Goal: Check status

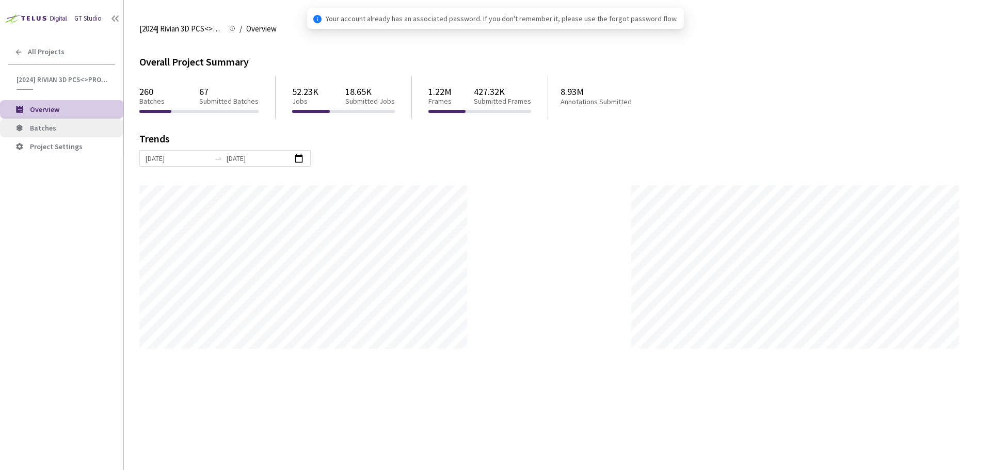
scroll to position [470, 991]
click at [75, 130] on span "Batches" at bounding box center [72, 128] width 85 height 9
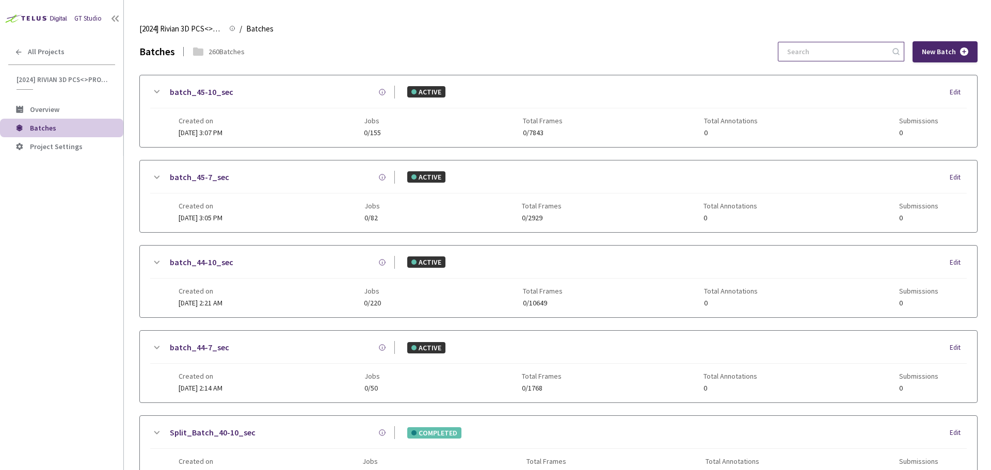
click at [810, 53] on input at bounding box center [836, 51] width 110 height 19
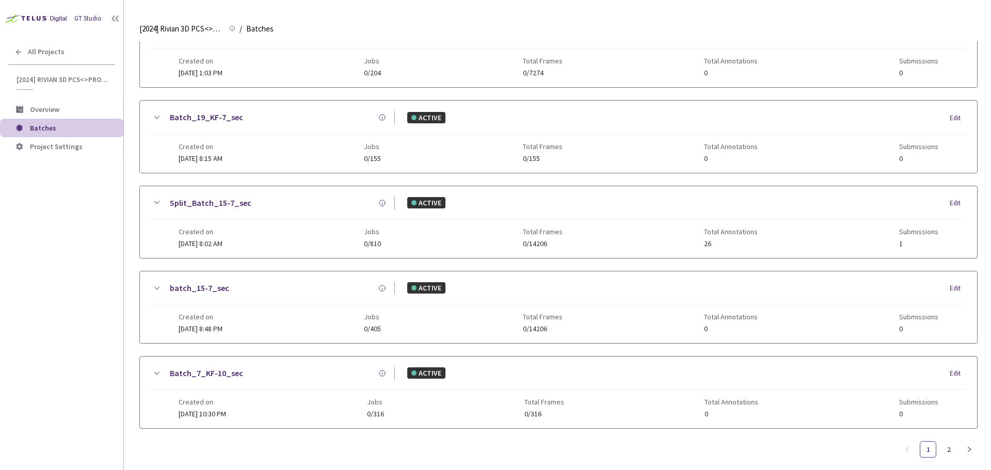
scroll to position [497, 0]
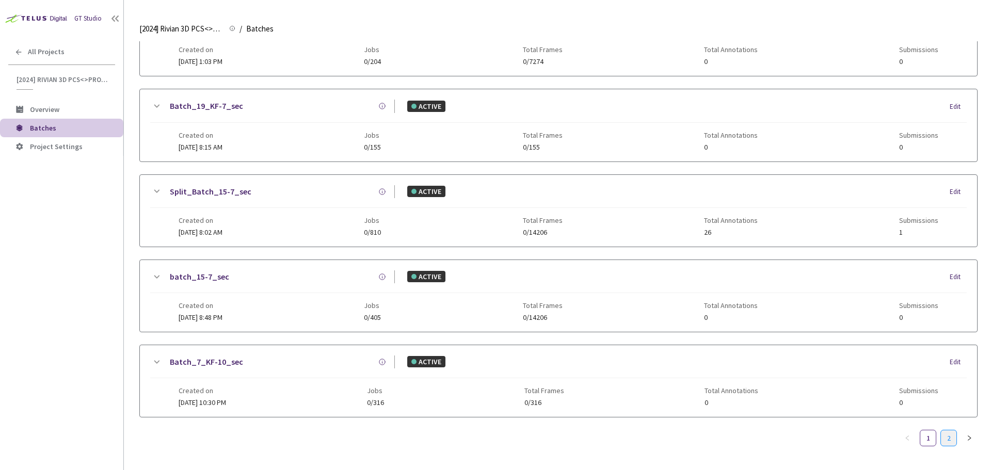
type input "5-7"
click at [952, 437] on link "2" at bounding box center [948, 437] width 15 height 15
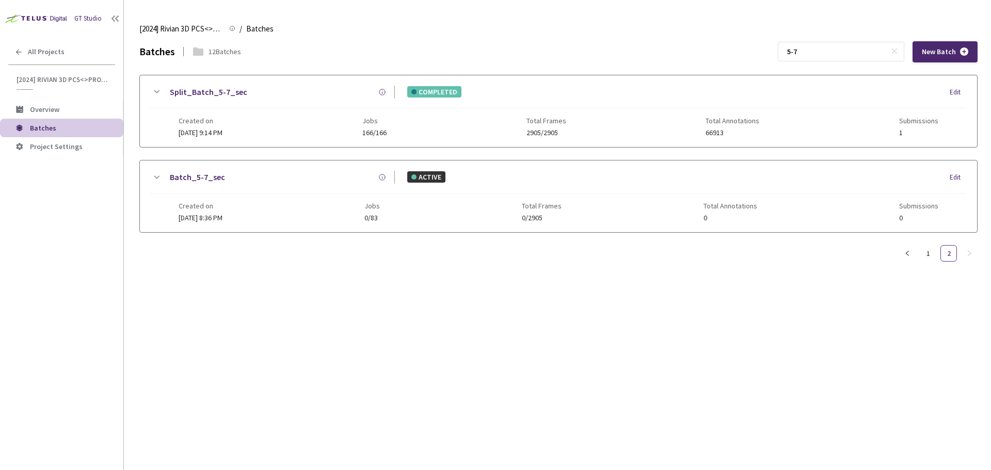
click at [217, 88] on link "Split_Batch_5-7_sec" at bounding box center [208, 92] width 77 height 13
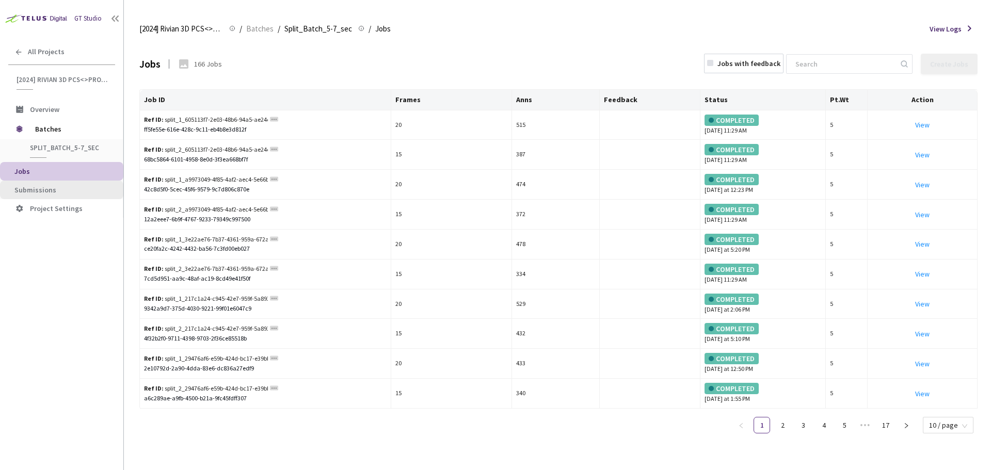
click at [89, 196] on li "Submissions" at bounding box center [61, 190] width 123 height 19
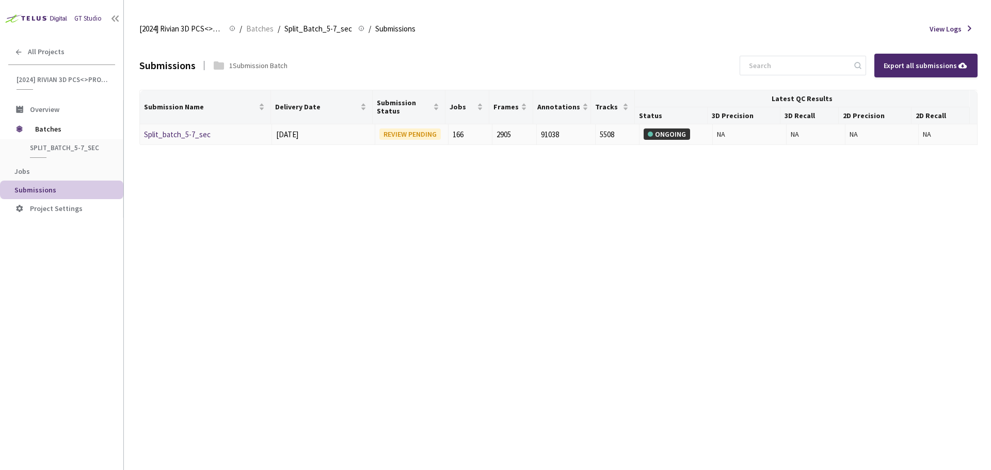
click at [183, 135] on link "Split_batch_5-7_sec" at bounding box center [177, 135] width 67 height 10
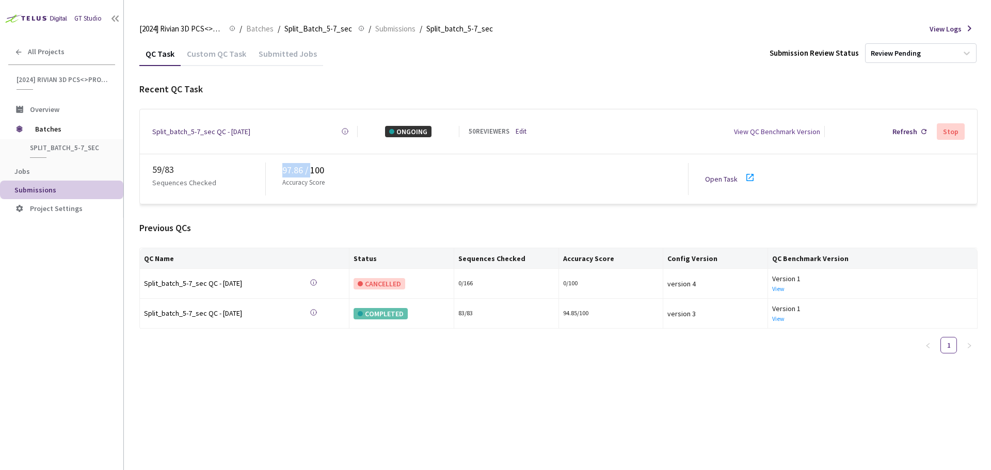
drag, startPoint x: 278, startPoint y: 169, endPoint x: 324, endPoint y: 168, distance: 46.5
click at [312, 166] on div "59 / 83 Sequences Checked 97.86 / 100 Accuracy Score Open Task" at bounding box center [558, 179] width 837 height 50
click at [350, 171] on div "97.86 / 100" at bounding box center [485, 170] width 406 height 14
click at [744, 178] on icon at bounding box center [750, 177] width 12 height 12
